Goal: Find specific page/section: Find specific page/section

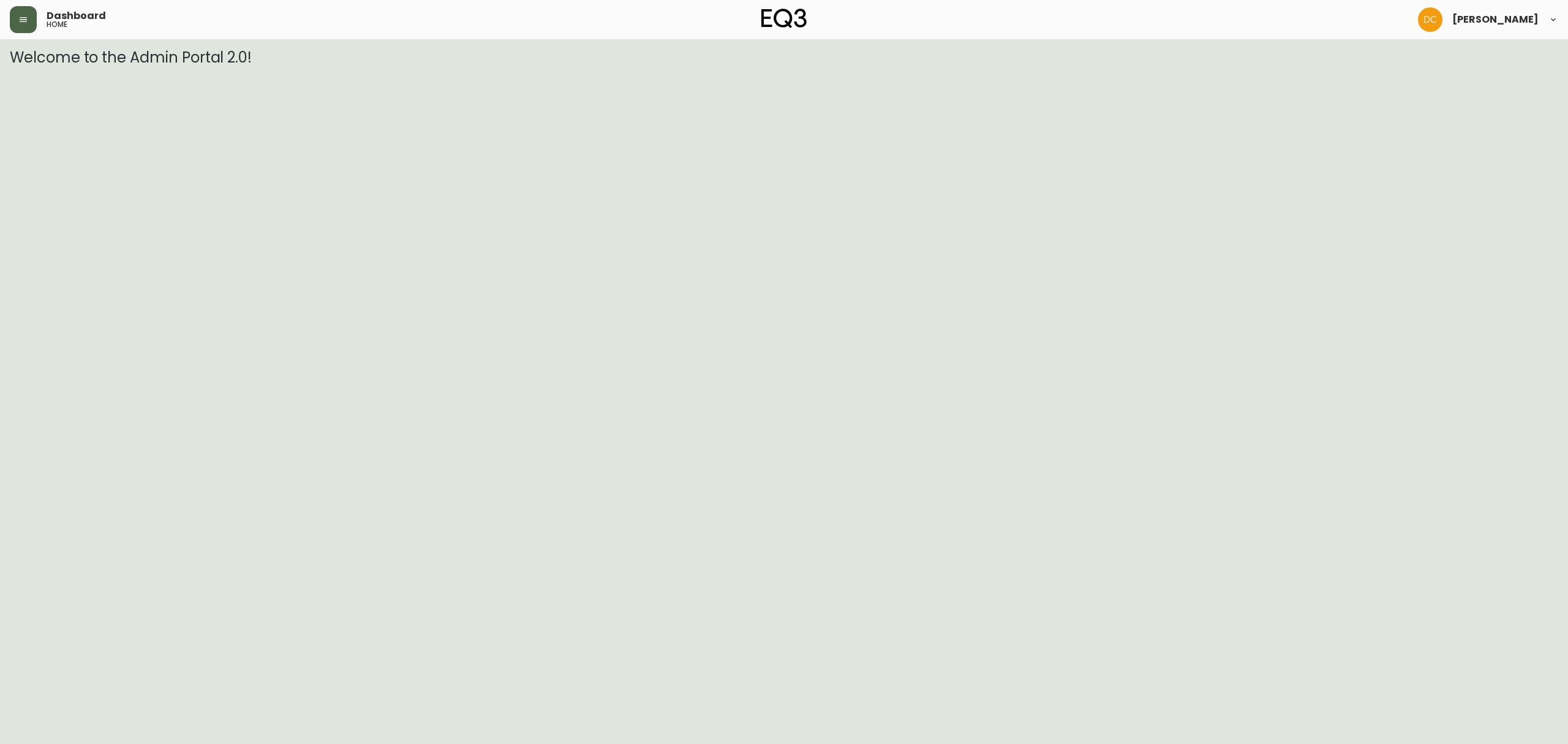
click at [27, 16] on icon "button" at bounding box center [22, 19] width 10 height 10
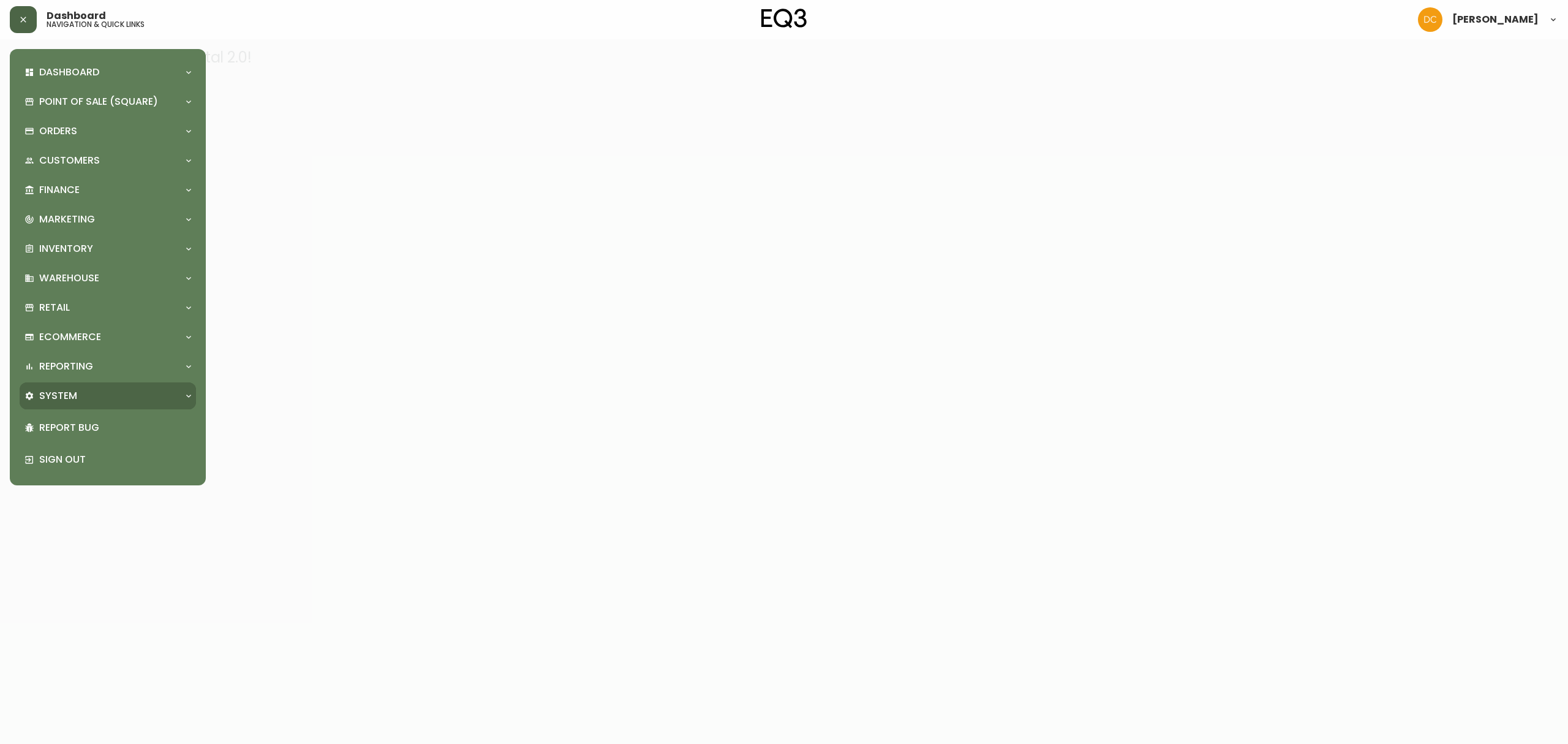
click at [89, 382] on div "System" at bounding box center [108, 396] width 177 height 27
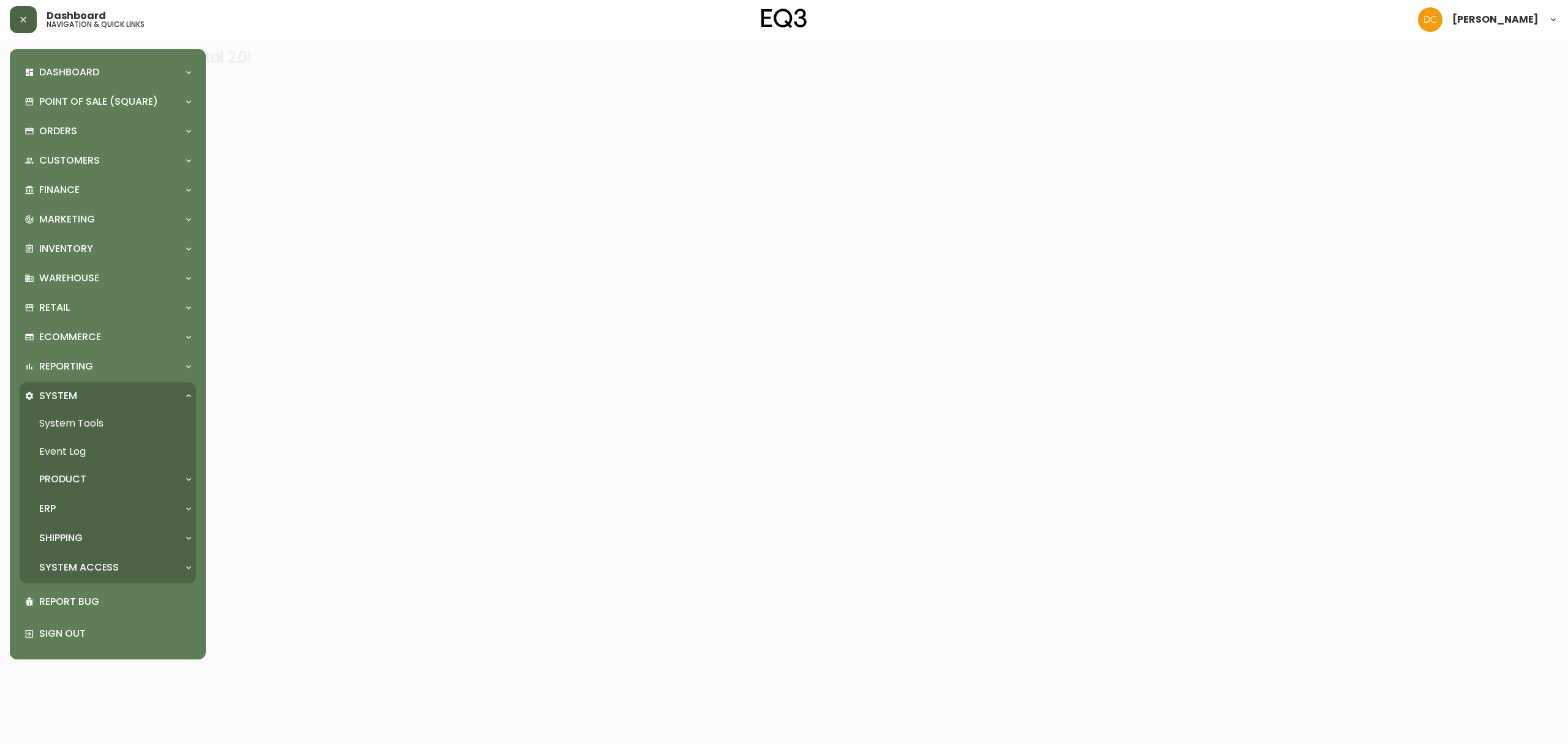
click at [89, 476] on div "Product" at bounding box center [101, 478] width 154 height 13
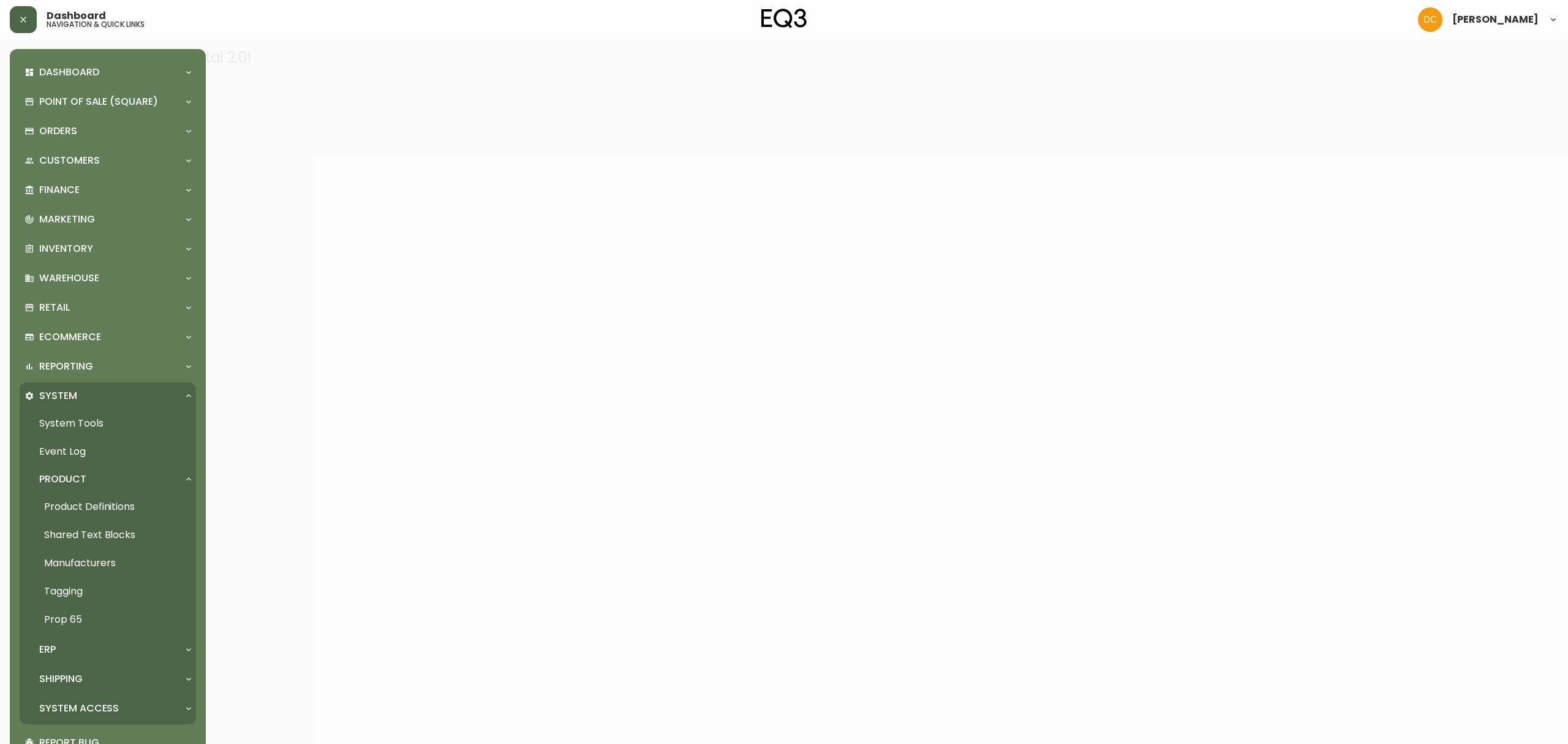
click at [93, 508] on link "Product Definitions" at bounding box center [108, 506] width 177 height 28
